Goal: Information Seeking & Learning: Learn about a topic

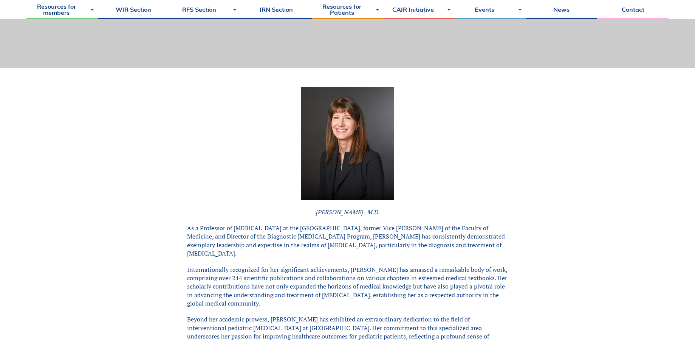
scroll to position [151, 0]
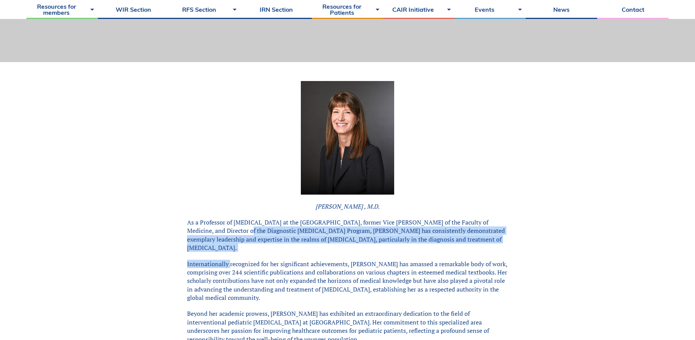
drag, startPoint x: 205, startPoint y: 229, endPoint x: 229, endPoint y: 247, distance: 29.5
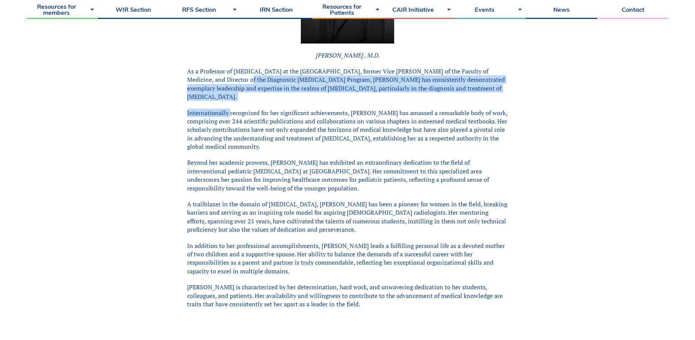
scroll to position [303, 0]
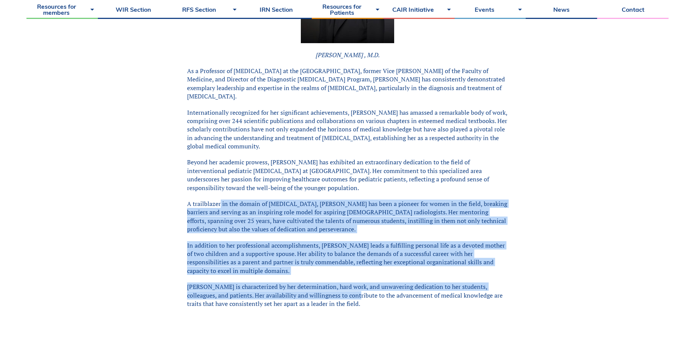
drag, startPoint x: 219, startPoint y: 198, endPoint x: 351, endPoint y: 285, distance: 158.0
click at [351, 286] on div "[PERSON_NAME] , M.D. As a Professor of [MEDICAL_DATA] at the [GEOGRAPHIC_DATA],…" at bounding box center [347, 214] width 321 height 568
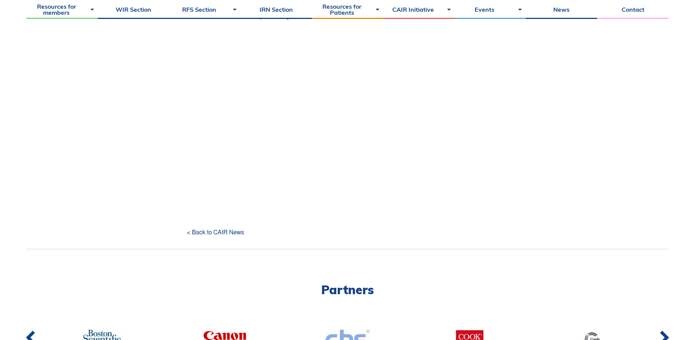
scroll to position [643, 0]
